Goal: Information Seeking & Learning: Learn about a topic

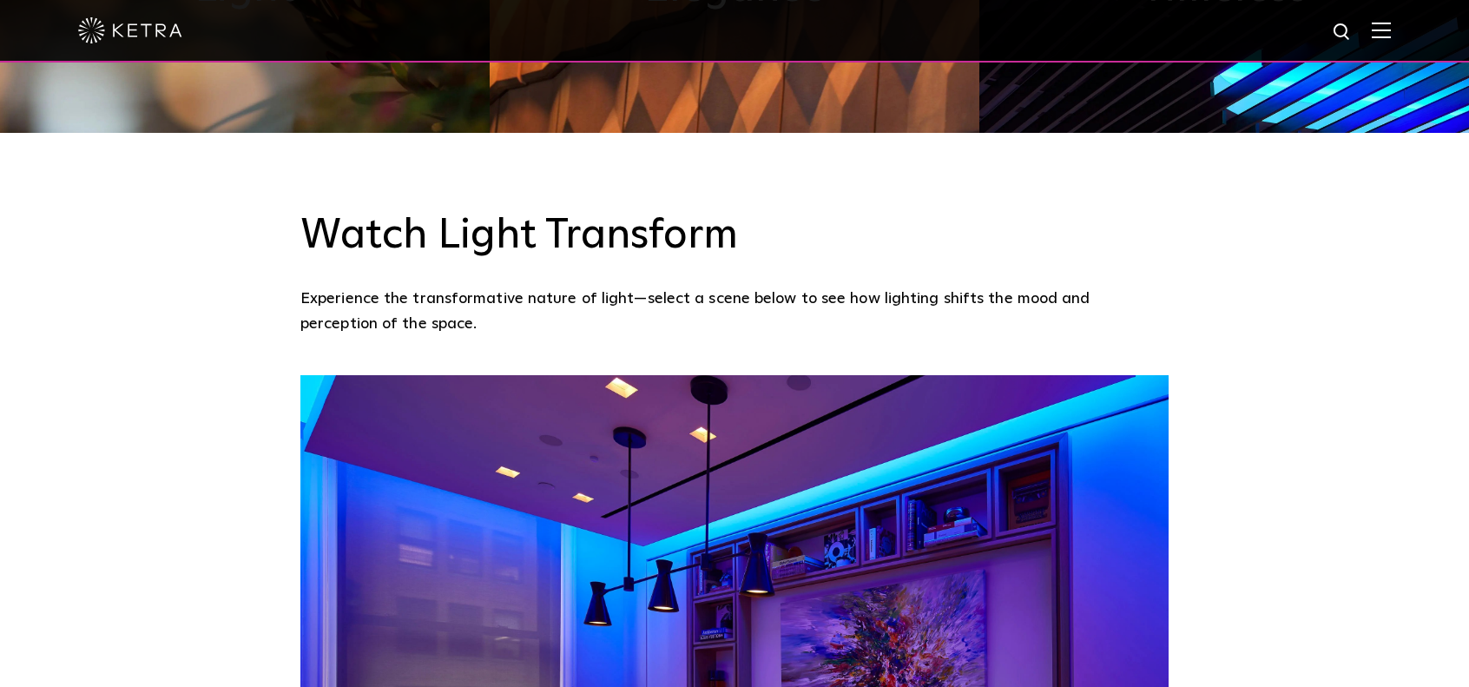
scroll to position [1476, 0]
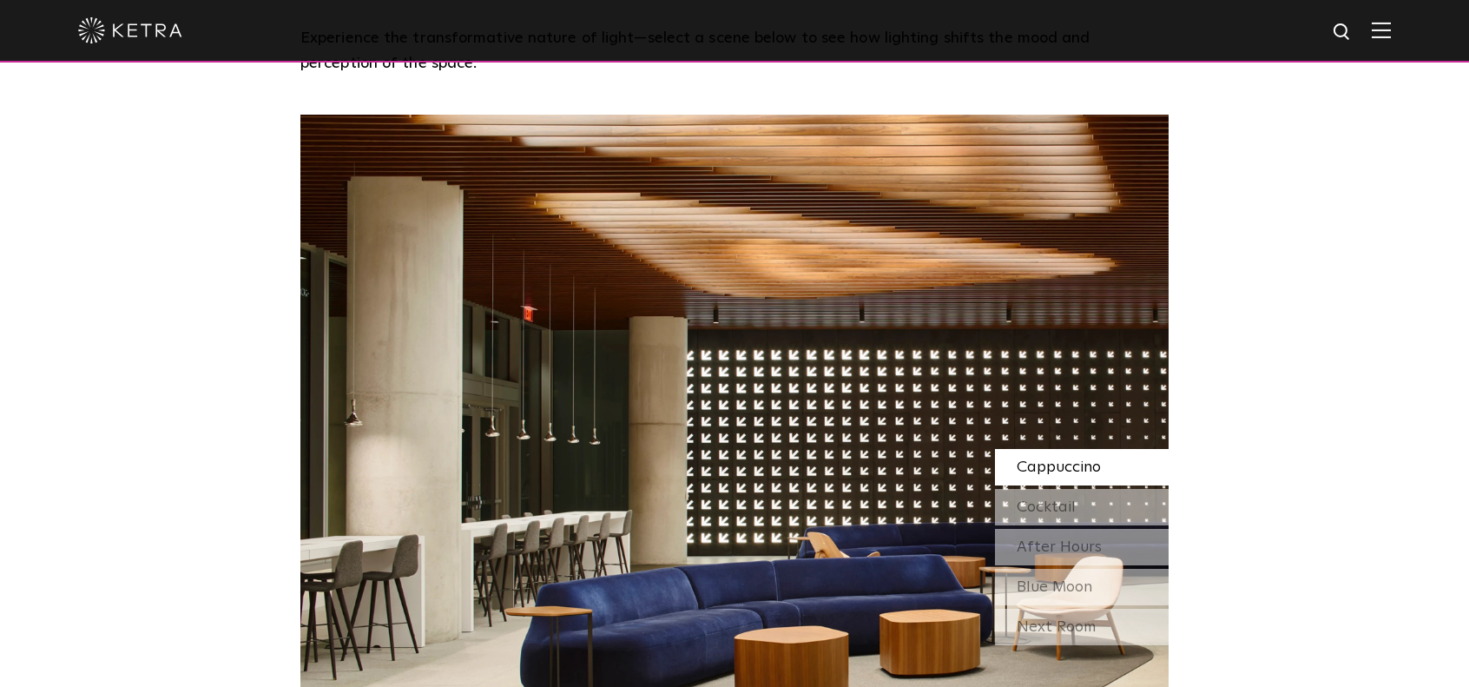
click at [1043, 459] on span "Cappuccino" at bounding box center [1059, 467] width 84 height 16
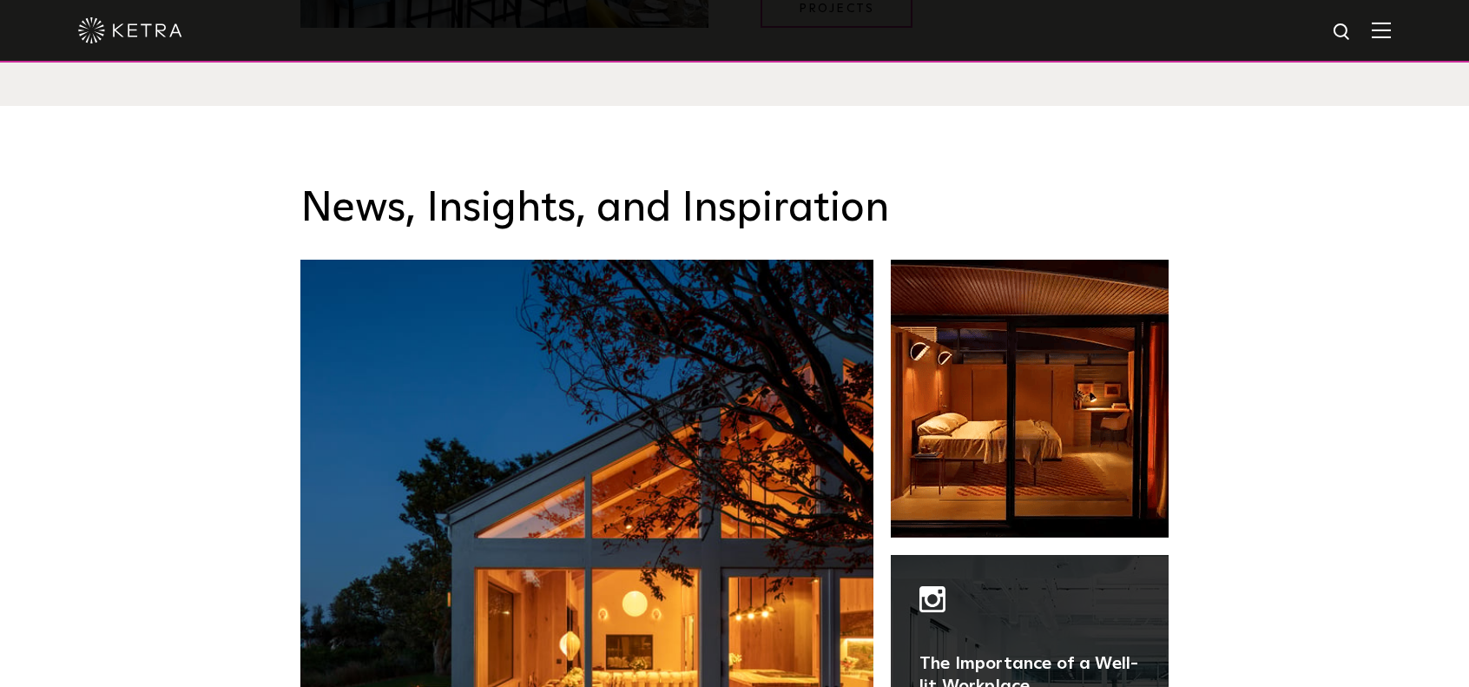
scroll to position [2865, 0]
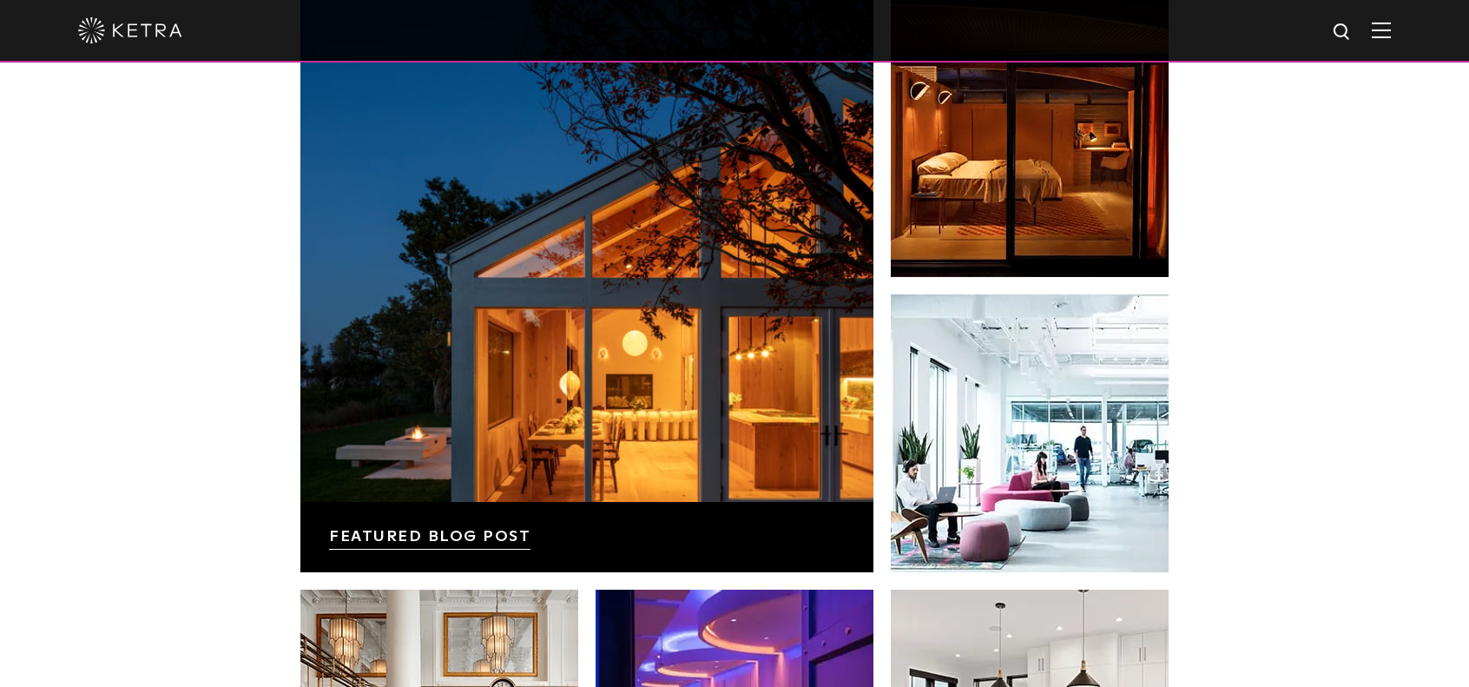
click at [1391, 23] on img at bounding box center [1381, 30] width 19 height 16
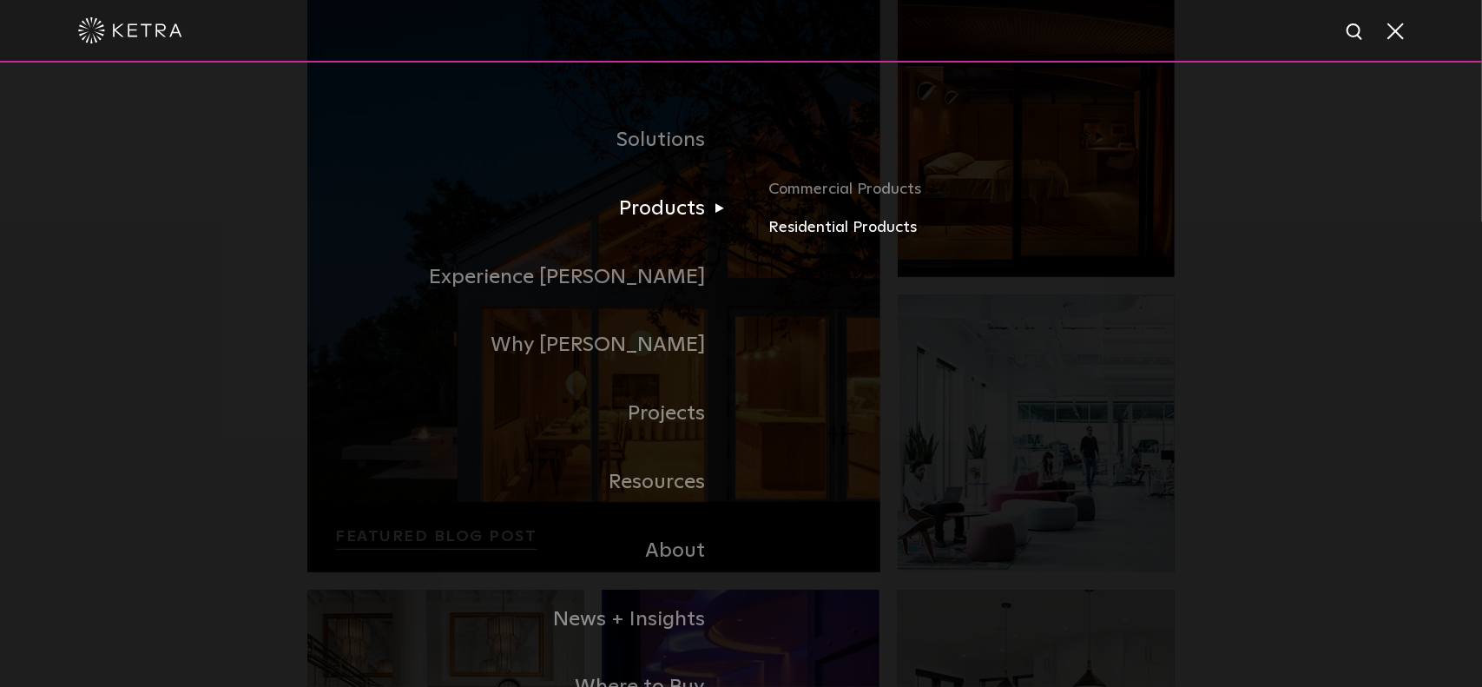
click at [851, 224] on link "Residential Products" at bounding box center [971, 227] width 406 height 25
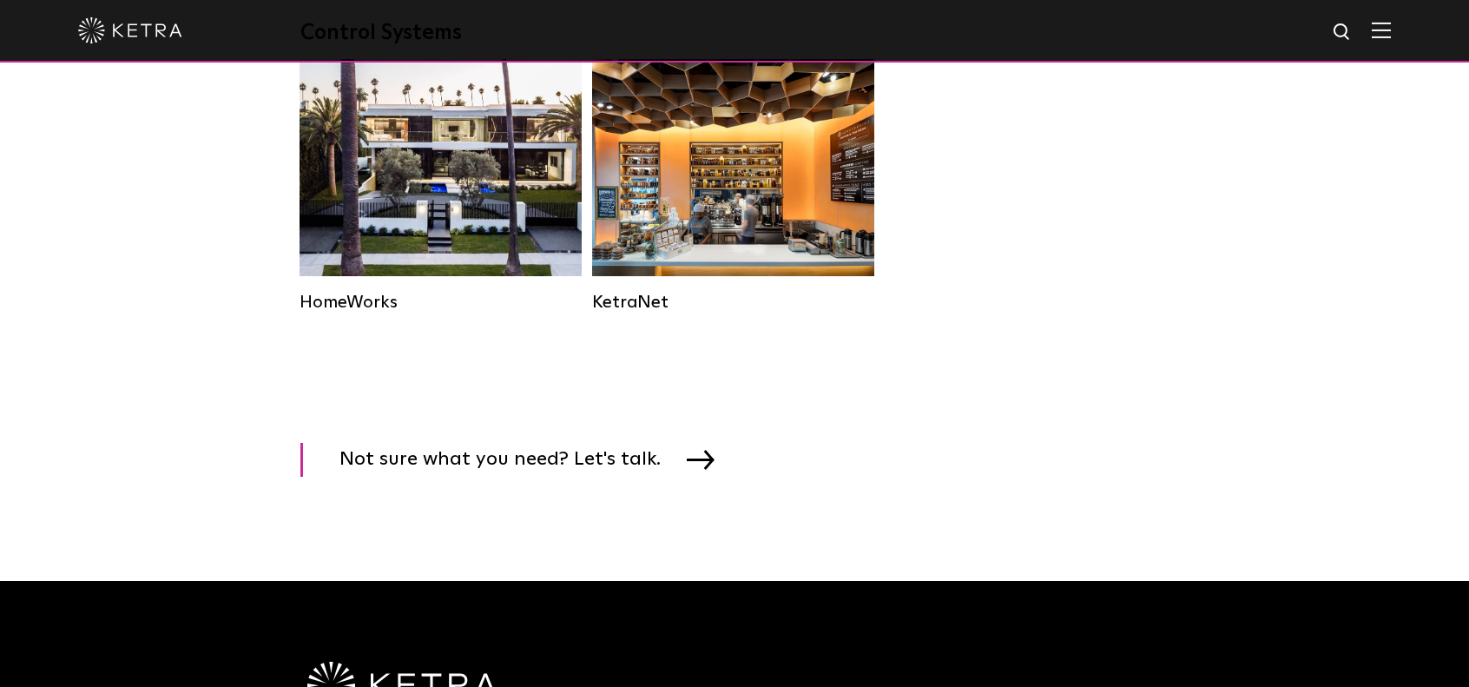
scroll to position [2518, 0]
